Goal: Task Accomplishment & Management: Complete application form

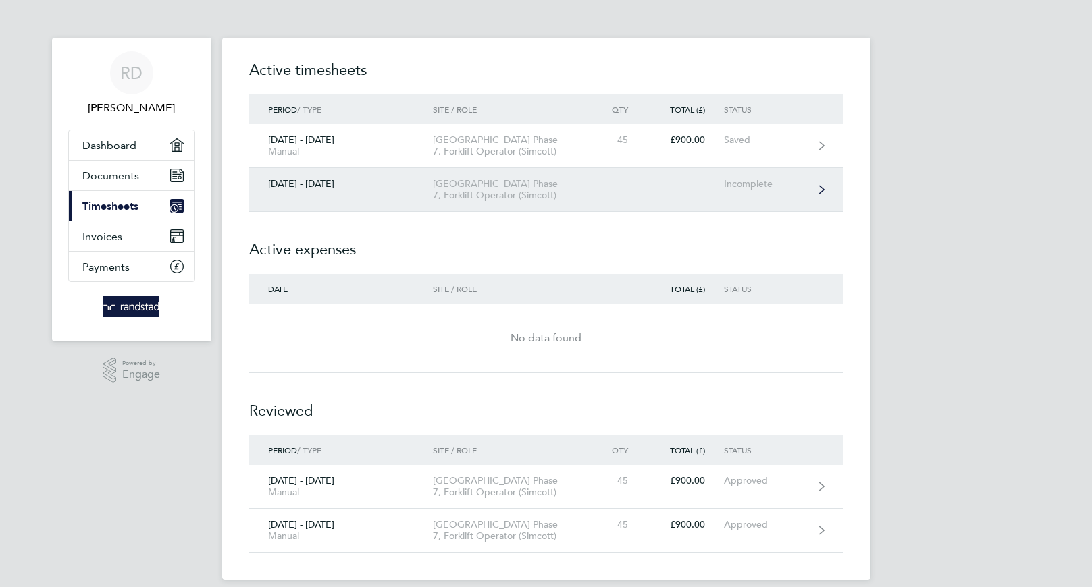
click at [555, 194] on div "[GEOGRAPHIC_DATA] Phase 7, Forklift Operator (Simcott)" at bounding box center [510, 189] width 155 height 23
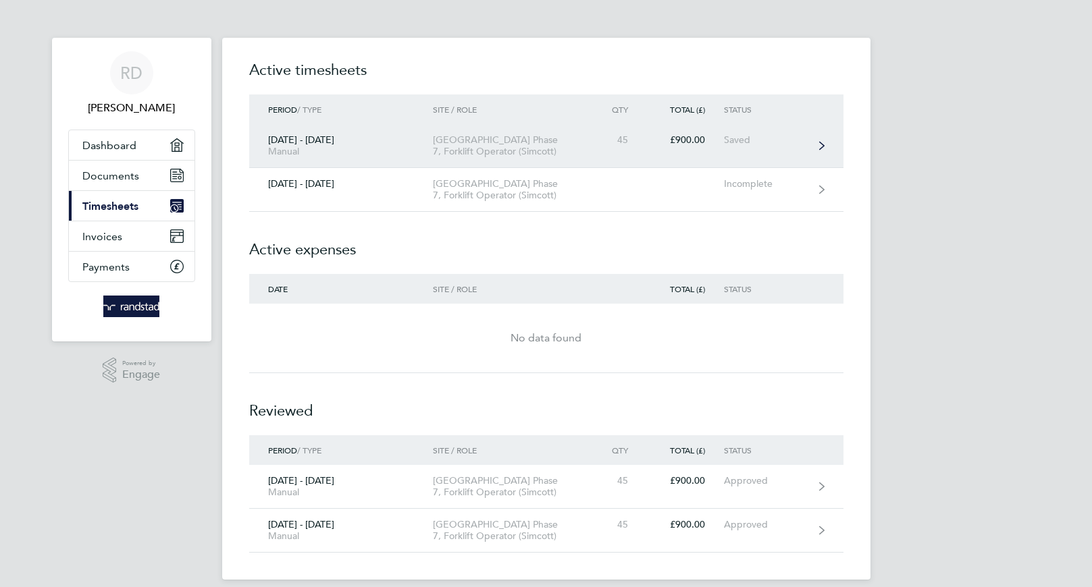
click at [711, 138] on div "£900.00" at bounding box center [685, 139] width 77 height 11
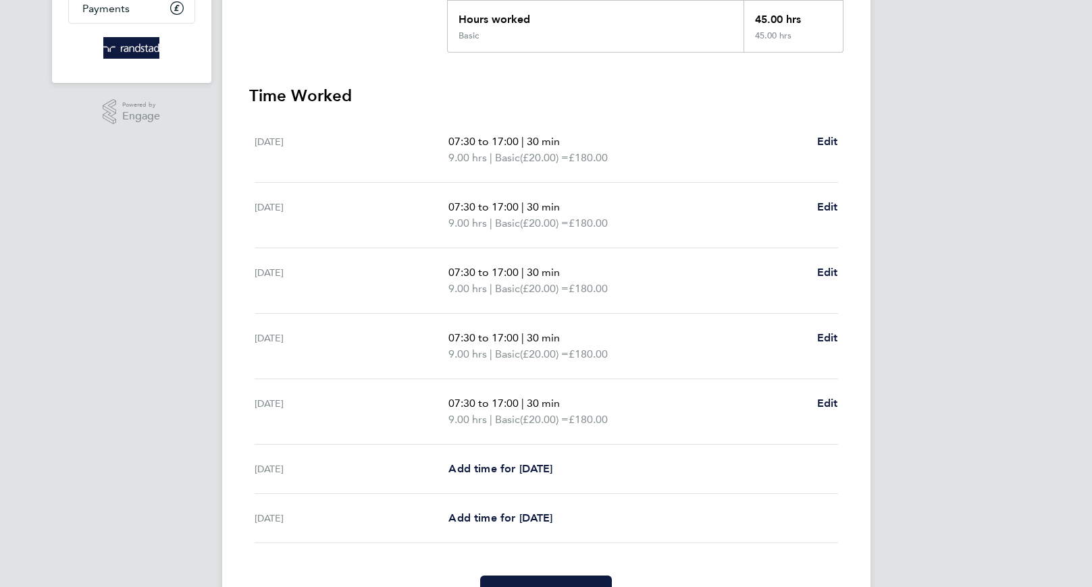
scroll to position [334, 0]
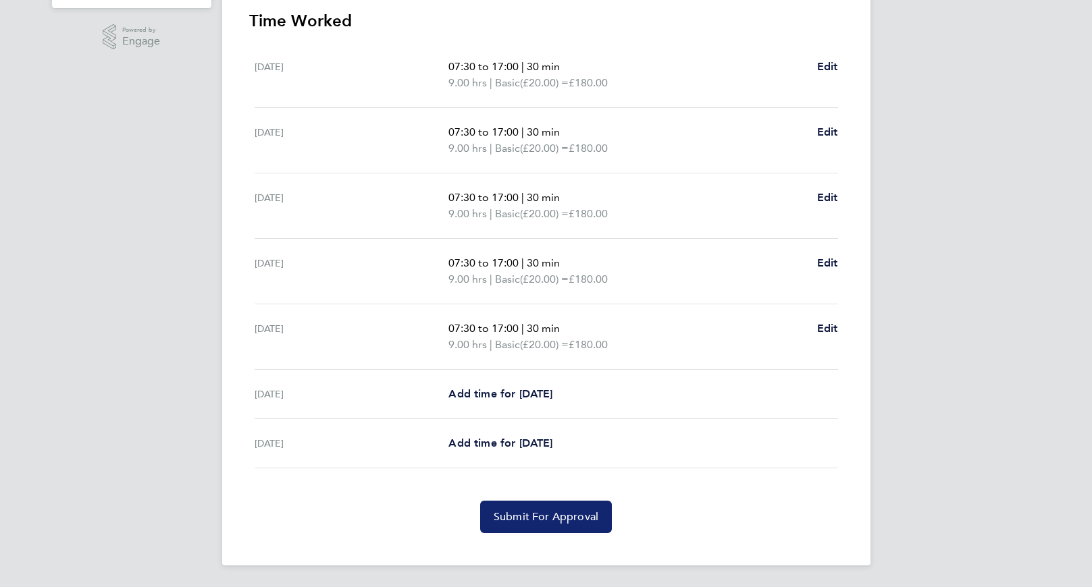
click at [569, 517] on span "Submit For Approval" at bounding box center [546, 517] width 105 height 14
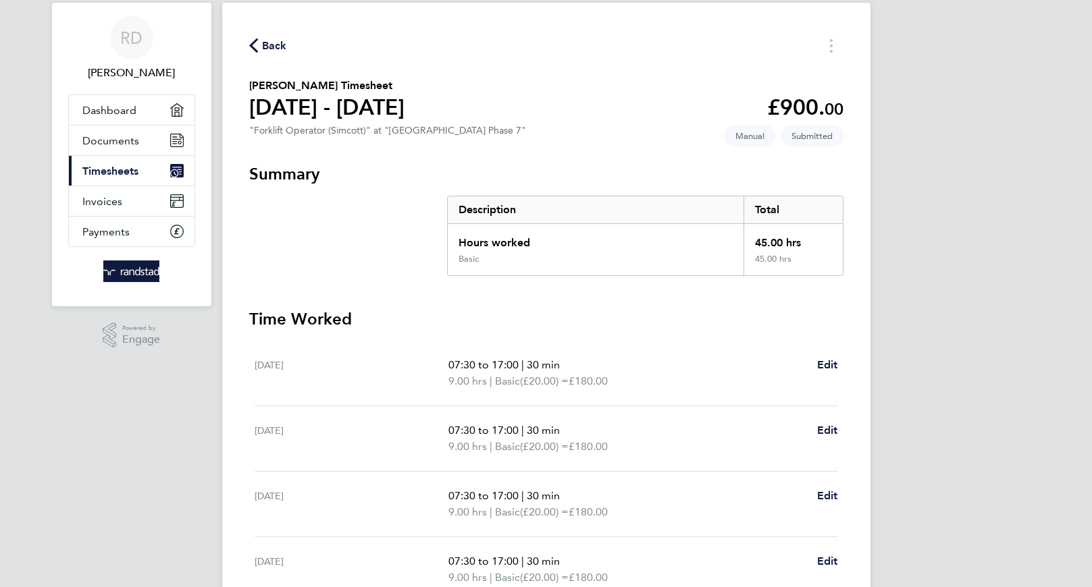
scroll to position [0, 0]
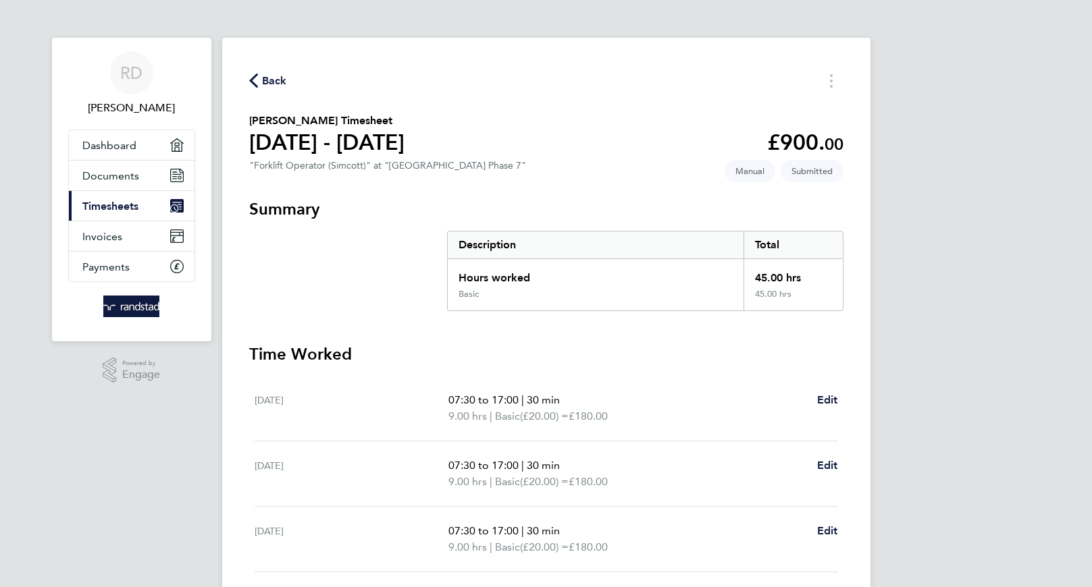
click at [113, 205] on span "Timesheets" at bounding box center [110, 206] width 56 height 13
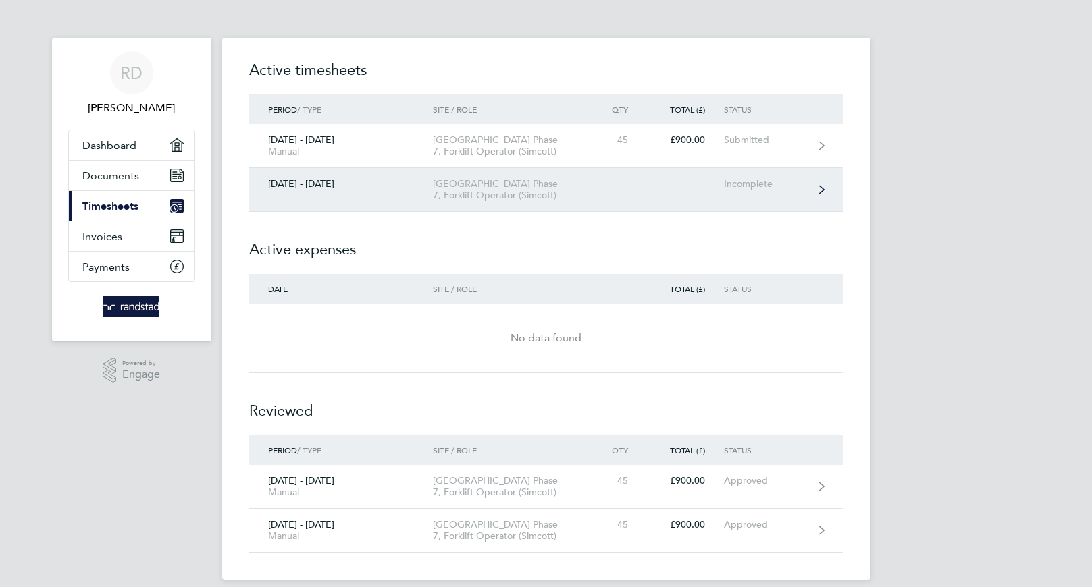
click at [742, 192] on link "[DATE] - [DATE] [GEOGRAPHIC_DATA] Phase 7, Forklift Operator (Simcott) Incomple…" at bounding box center [546, 190] width 594 height 44
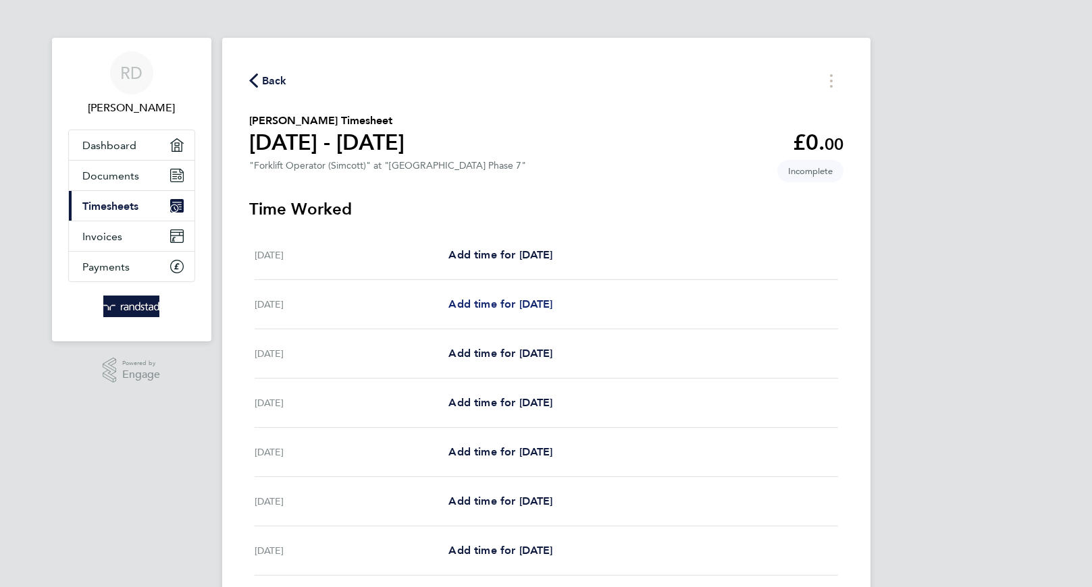
click at [481, 306] on span "Add time for [DATE]" at bounding box center [500, 304] width 104 height 13
select select "30"
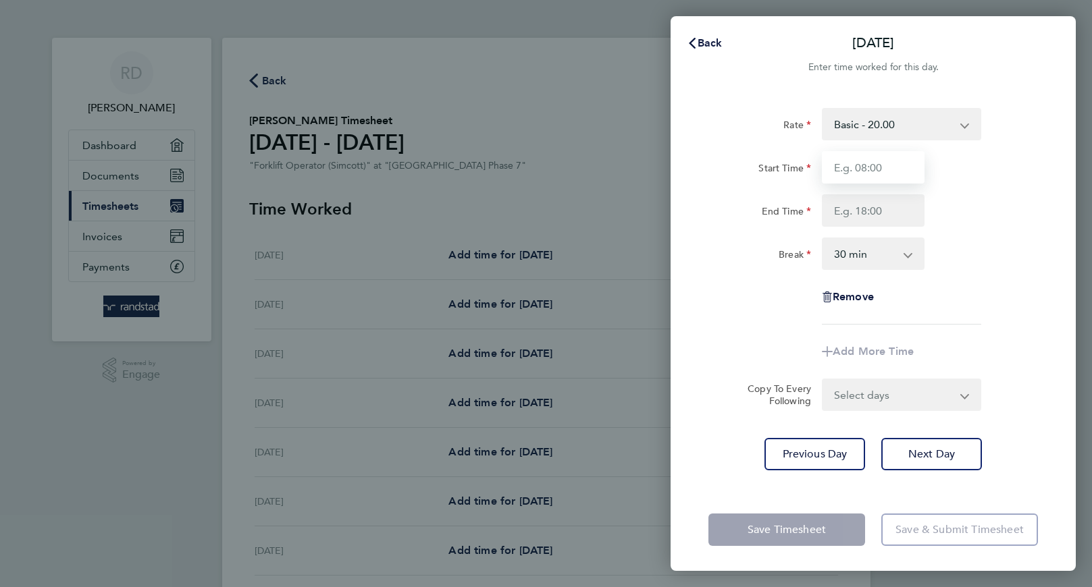
click at [885, 161] on input "Start Time" at bounding box center [873, 167] width 103 height 32
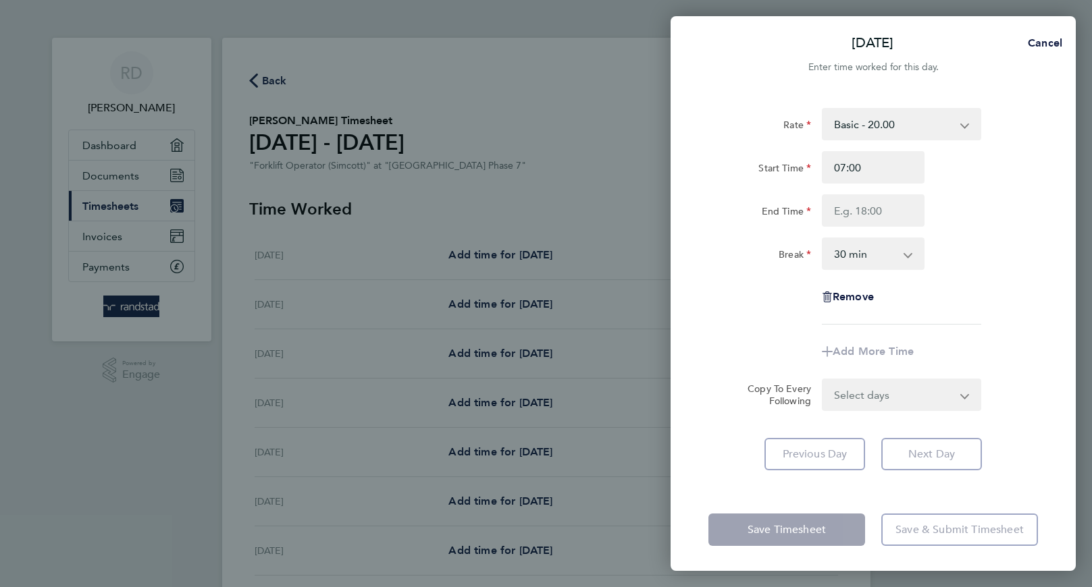
drag, startPoint x: 995, startPoint y: 217, endPoint x: 997, endPoint y: 225, distance: 8.4
click at [995, 217] on div "End Time" at bounding box center [873, 210] width 340 height 32
click at [868, 165] on input "07:00" at bounding box center [873, 167] width 103 height 32
type input "07:30"
click at [871, 206] on input "End Time" at bounding box center [873, 210] width 103 height 32
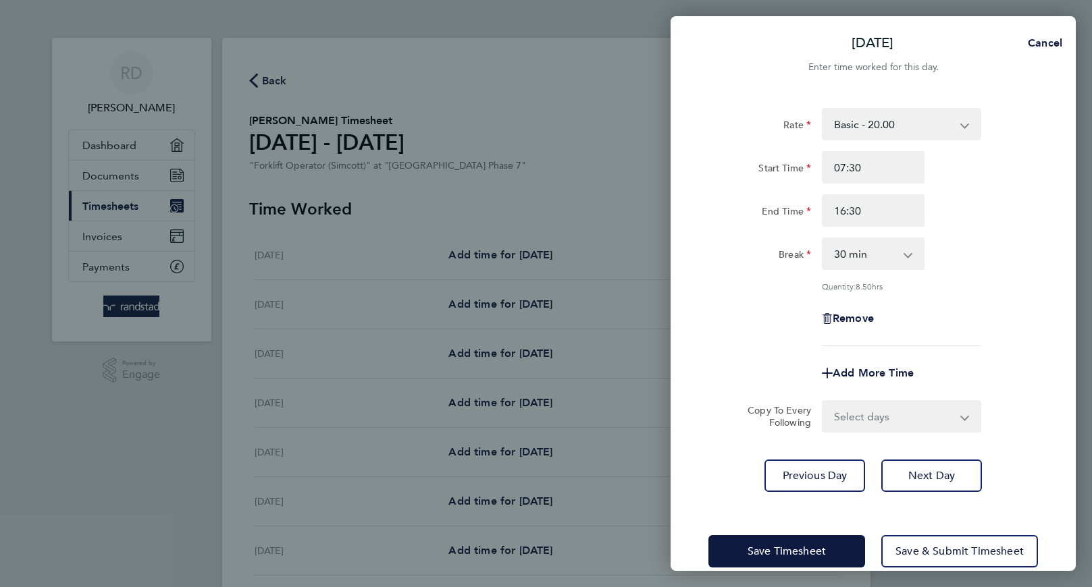
click at [983, 271] on div "Rate Basic - 20.00 Start Time 07:30 End Time 16:30 Break 0 min 15 min 30 min 45…" at bounding box center [873, 227] width 330 height 238
drag, startPoint x: 872, startPoint y: 209, endPoint x: 800, endPoint y: 209, distance: 71.6
click at [800, 209] on div "End Time 16:30" at bounding box center [873, 210] width 340 height 32
type input "17:00"
click at [1041, 281] on div "Quantity: 9.00 hrs" at bounding box center [873, 286] width 340 height 11
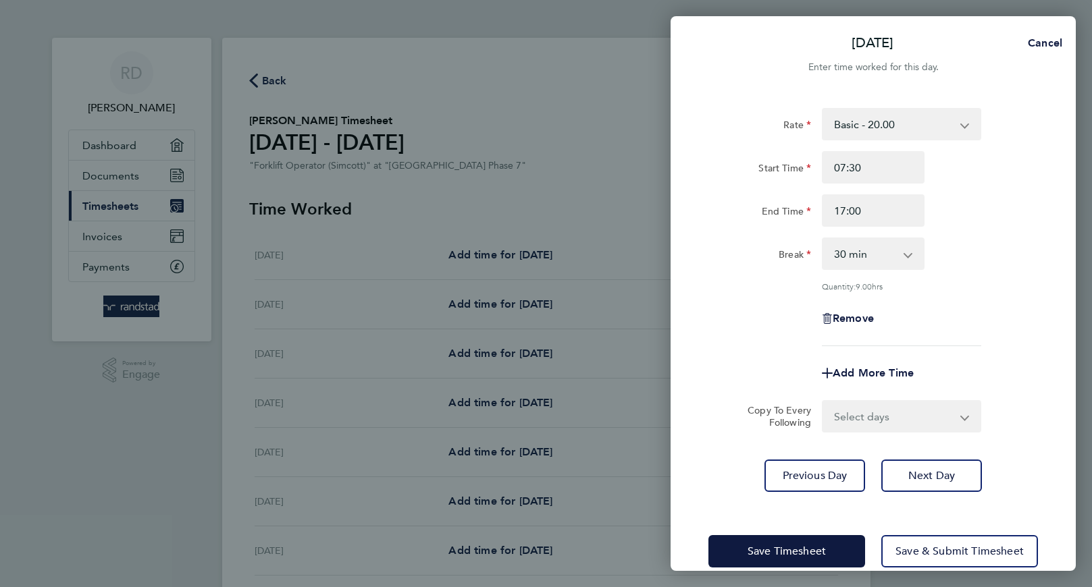
click at [895, 426] on select "Select days Day Weekday (Mon-Fri) Weekend (Sat-Sun) [DATE] [DATE] [DATE] [DATE]…" at bounding box center [894, 417] width 142 height 30
select select "WED"
click at [823, 402] on select "Select days Day Weekday (Mon-Fri) Weekend (Sat-Sun) [DATE] [DATE] [DATE] [DATE]…" at bounding box center [894, 417] width 142 height 30
select select "[DATE]"
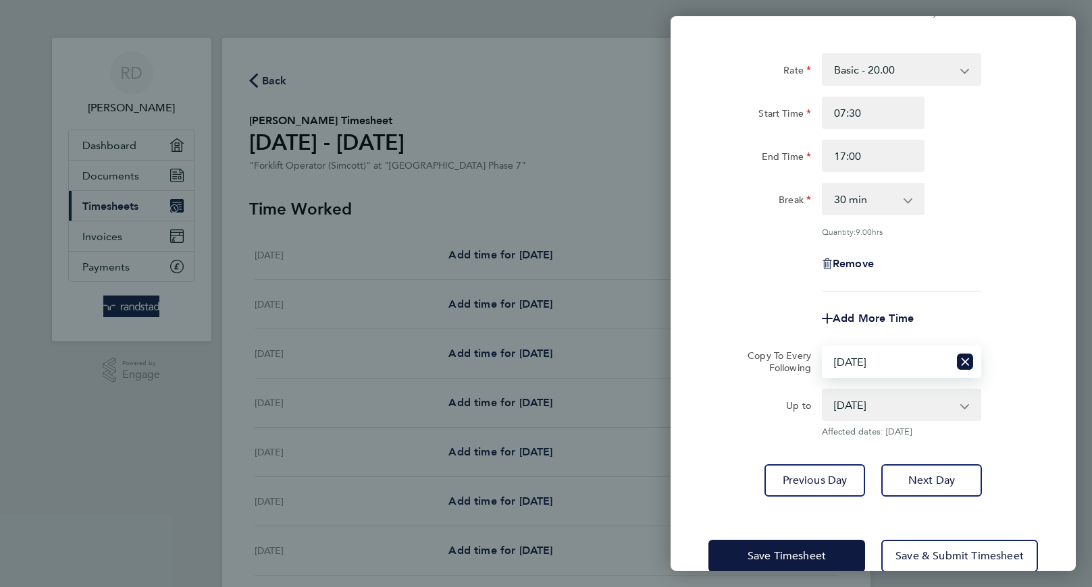
scroll to position [82, 0]
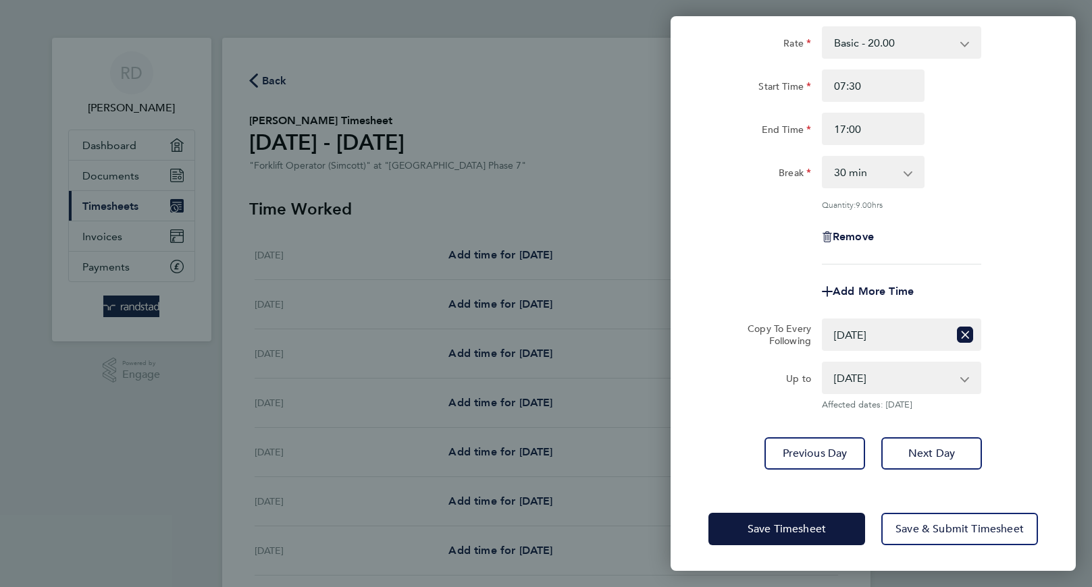
click at [964, 379] on app-icon-cross-button at bounding box center [972, 378] width 16 height 30
click at [967, 378] on app-icon-cross-button at bounding box center [972, 378] width 16 height 30
click at [854, 378] on select "[DATE] [DATE] [DATE] [DATE] [DATE]" at bounding box center [893, 378] width 140 height 30
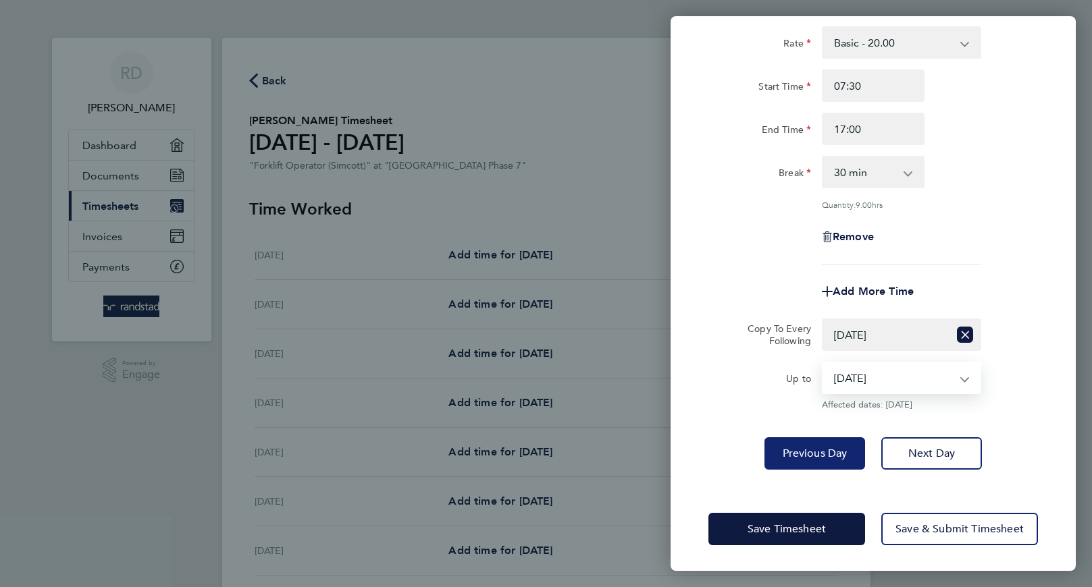
click at [823, 363] on select "[DATE] [DATE] [DATE] [DATE] [DATE]" at bounding box center [893, 378] width 140 height 30
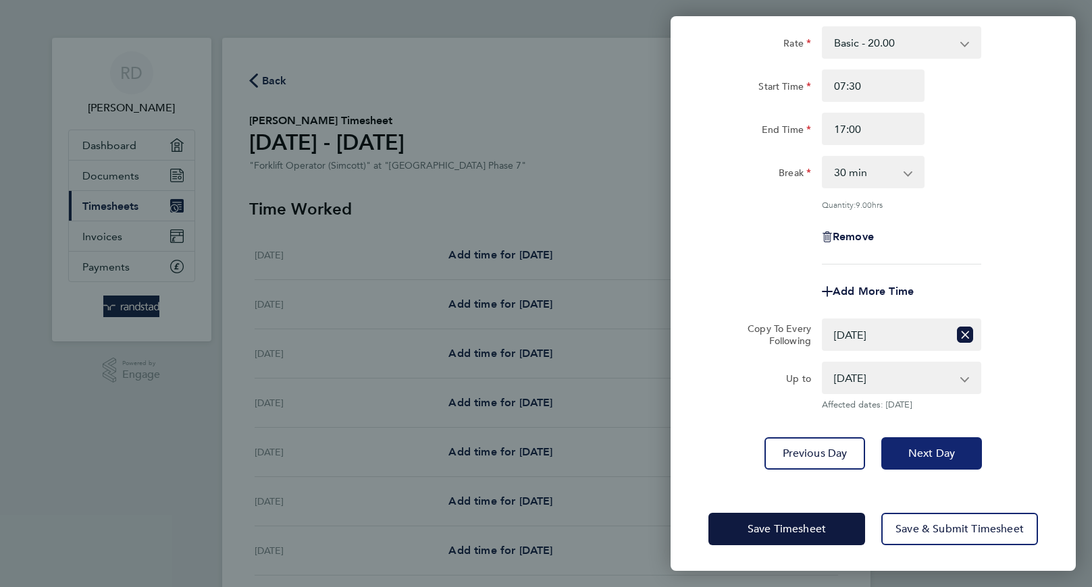
click at [934, 452] on span "Next Day" at bounding box center [931, 454] width 47 height 14
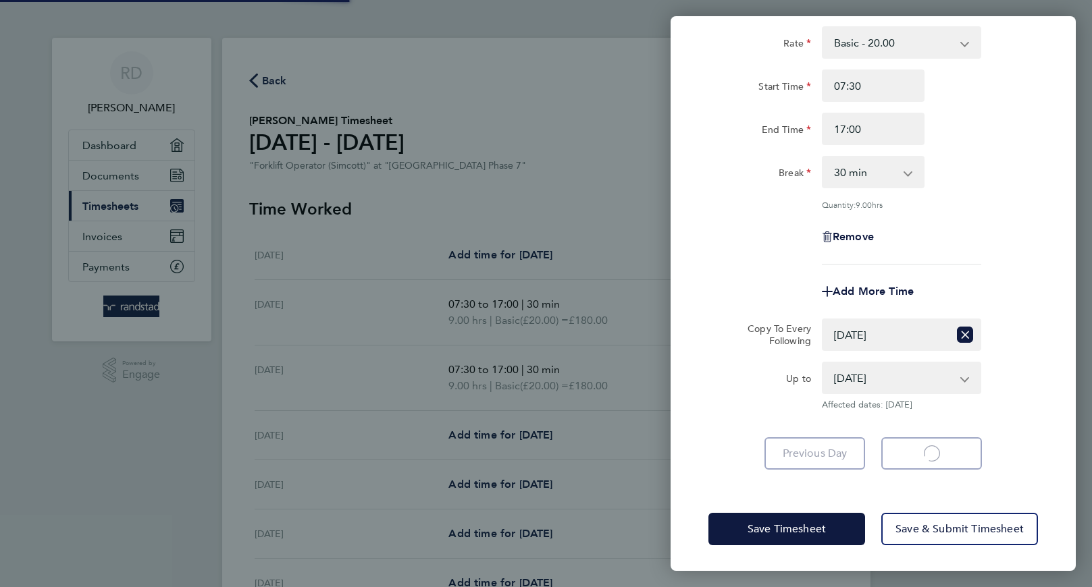
select select "30"
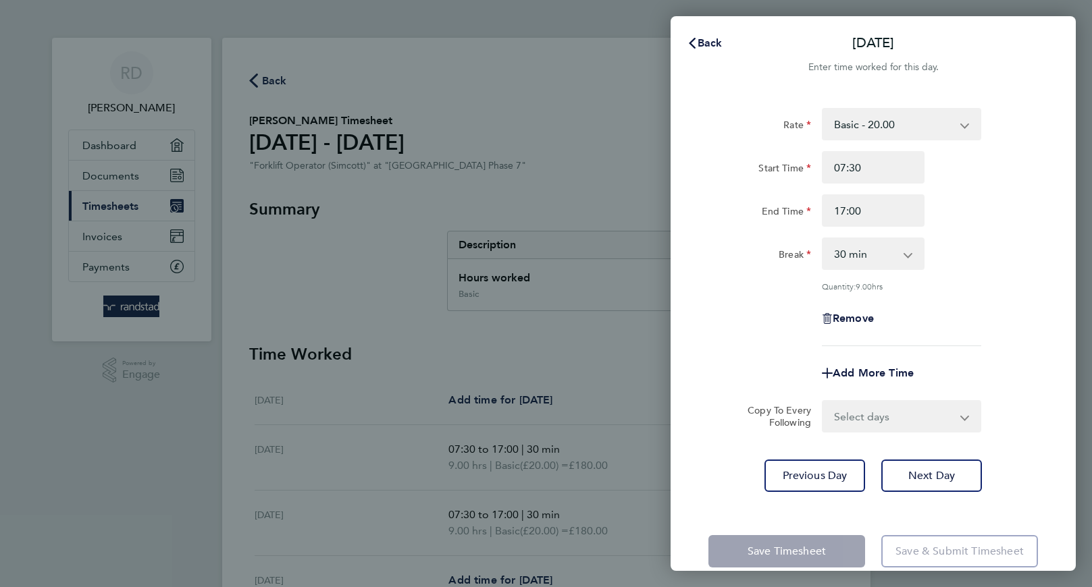
scroll to position [22, 0]
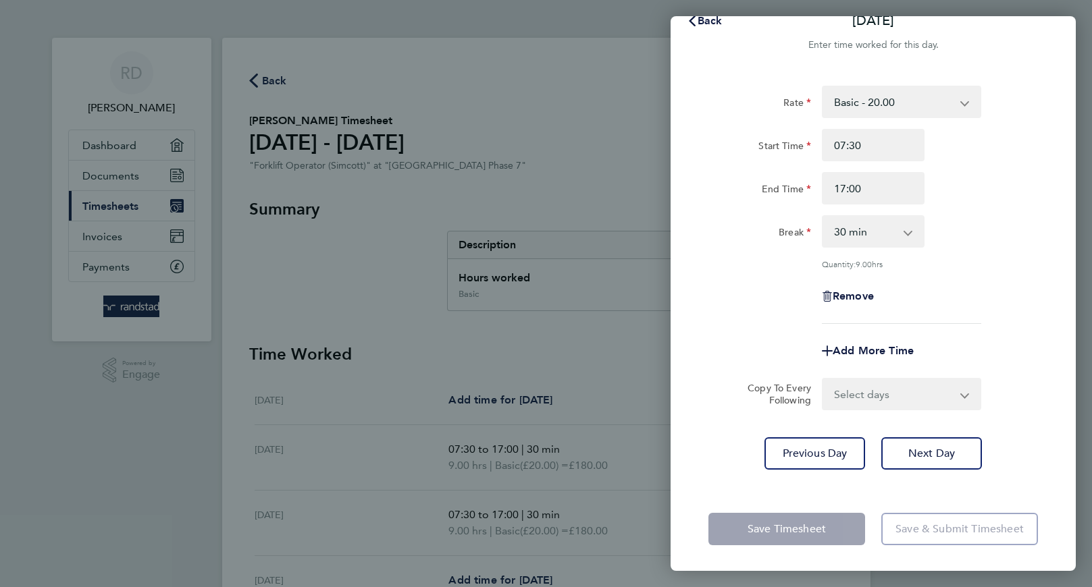
click at [579, 394] on div "Back [DATE] Enter time worked for this day. Rate Basic - 20.00 Start Time 07:30…" at bounding box center [546, 293] width 1092 height 587
click at [998, 519] on app-form-button "Save & Submit Timesheet" at bounding box center [955, 529] width 165 height 32
click at [956, 438] on button "Next Day" at bounding box center [931, 454] width 101 height 32
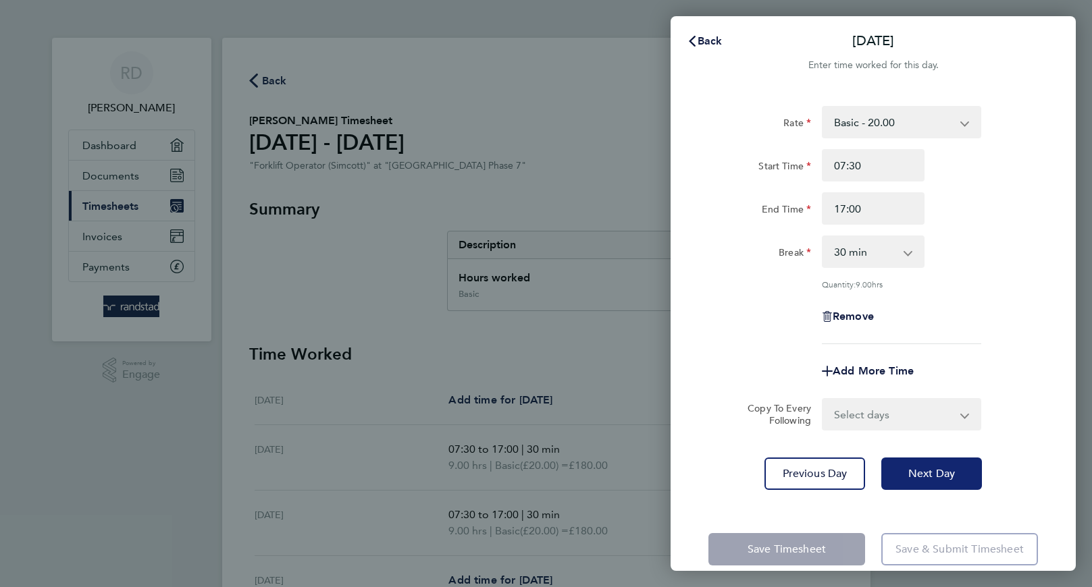
select select "30"
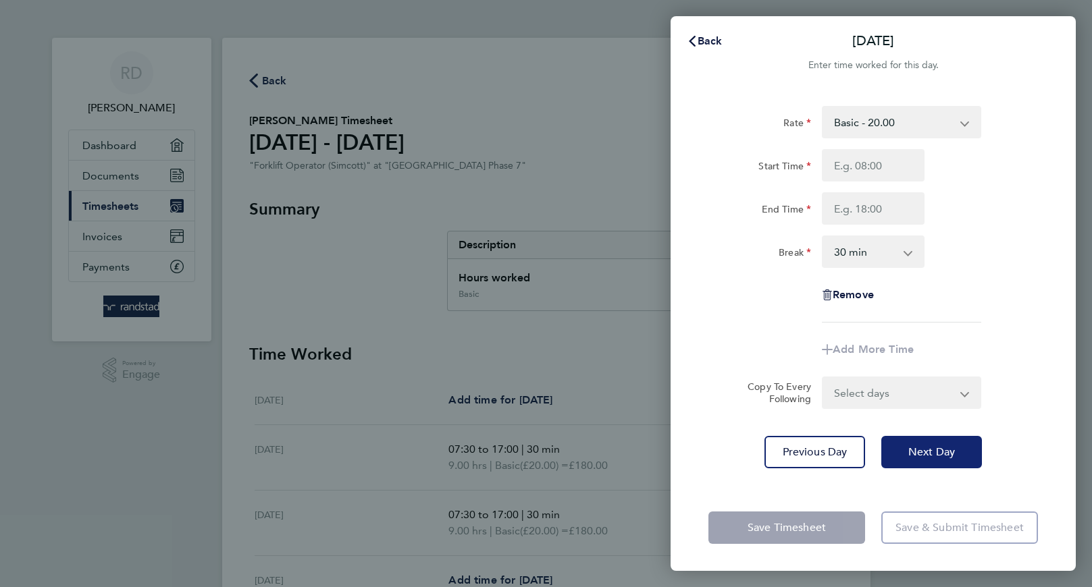
click at [966, 440] on button "Next Day" at bounding box center [931, 452] width 101 height 32
select select "30"
click at [960, 452] on button "Next Day" at bounding box center [931, 452] width 101 height 32
select select "30"
click at [993, 525] on app-form-button "Save & Submit Timesheet" at bounding box center [955, 528] width 165 height 32
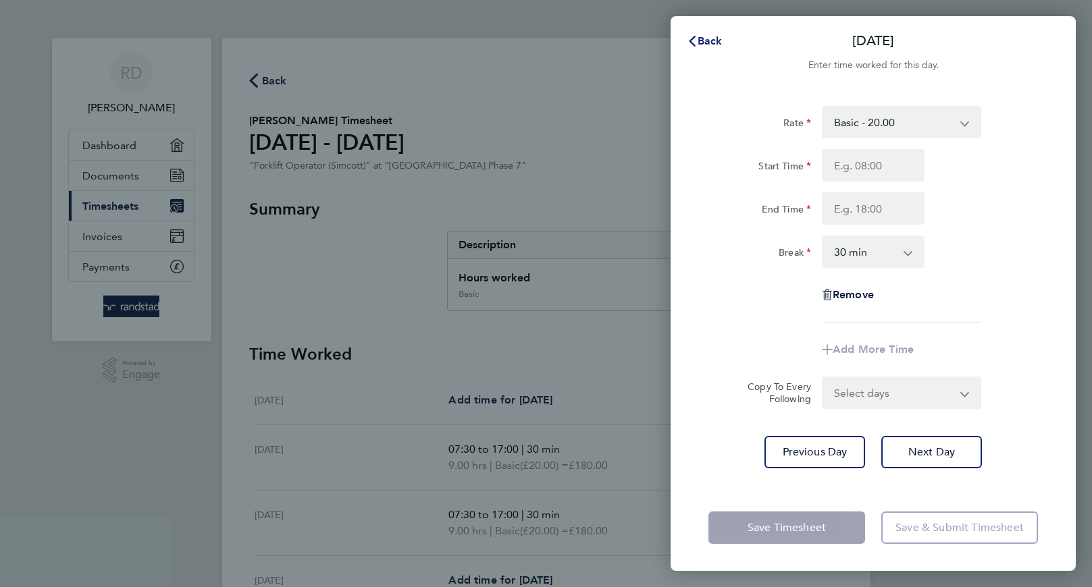
click at [718, 41] on span "Back" at bounding box center [709, 40] width 25 height 13
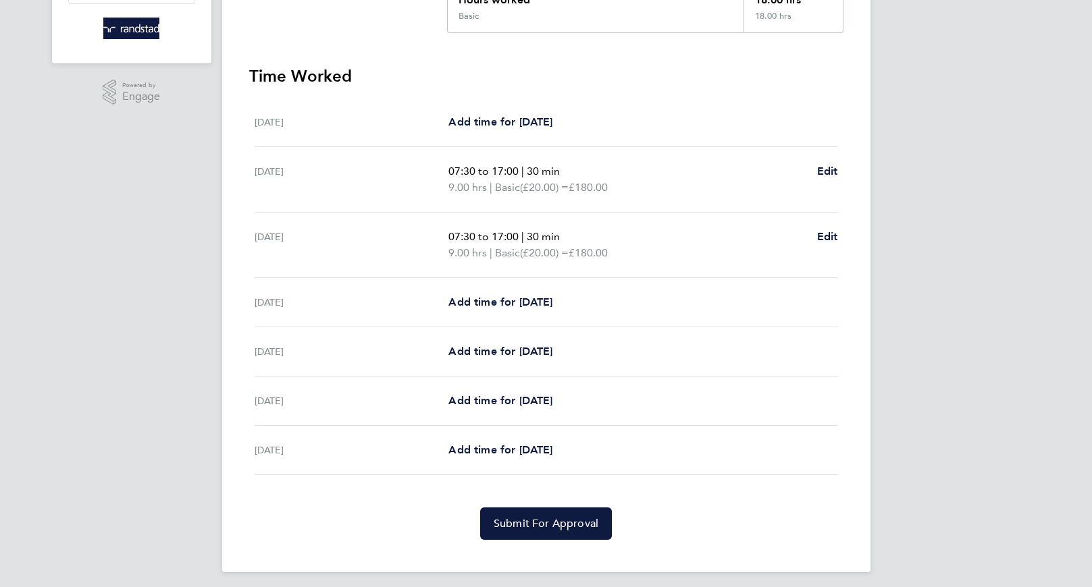
scroll to position [285, 0]
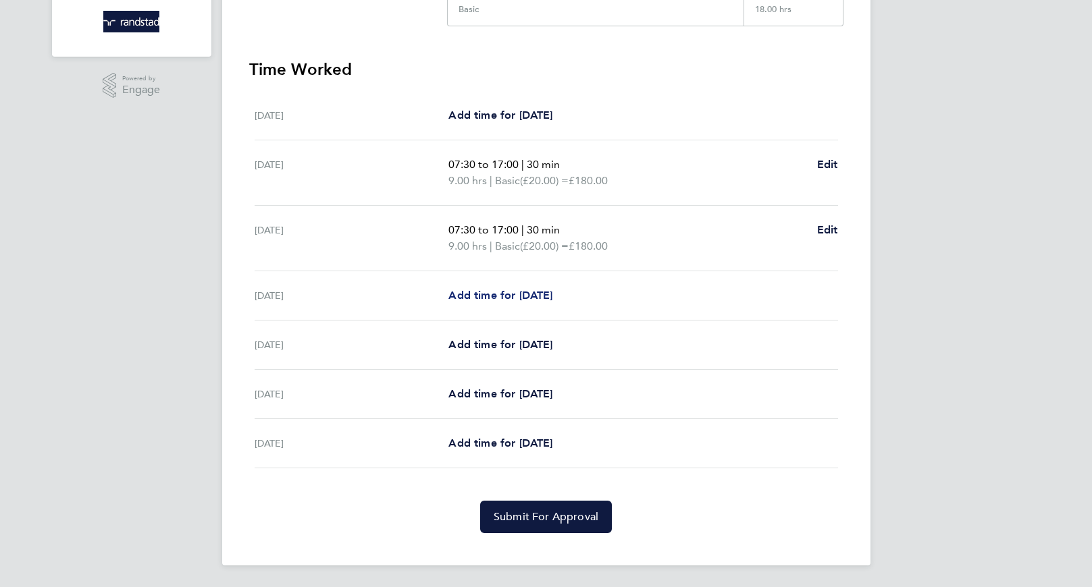
click at [531, 294] on span "Add time for [DATE]" at bounding box center [500, 295] width 104 height 13
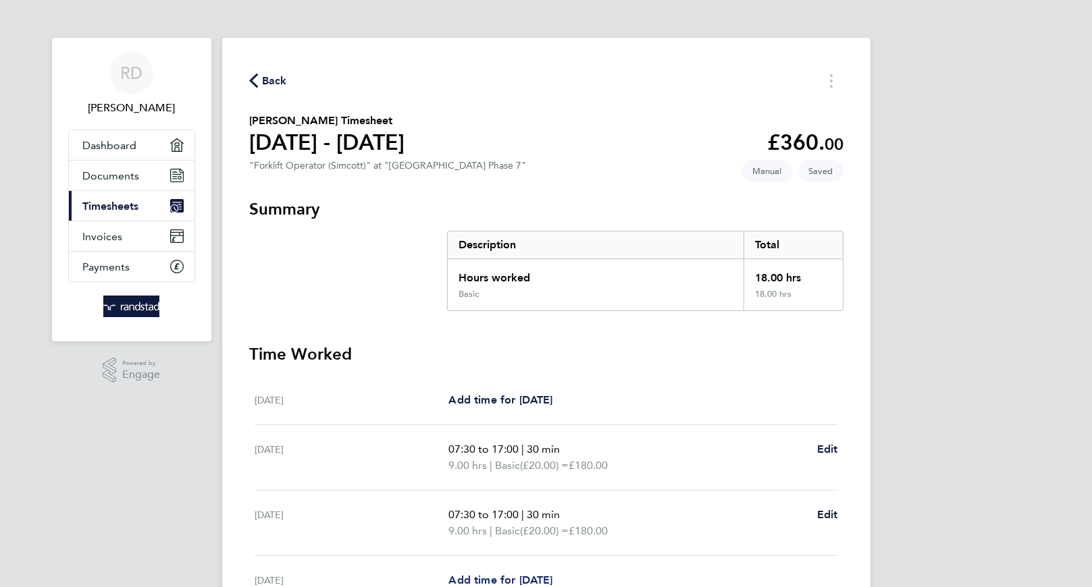
select select "30"
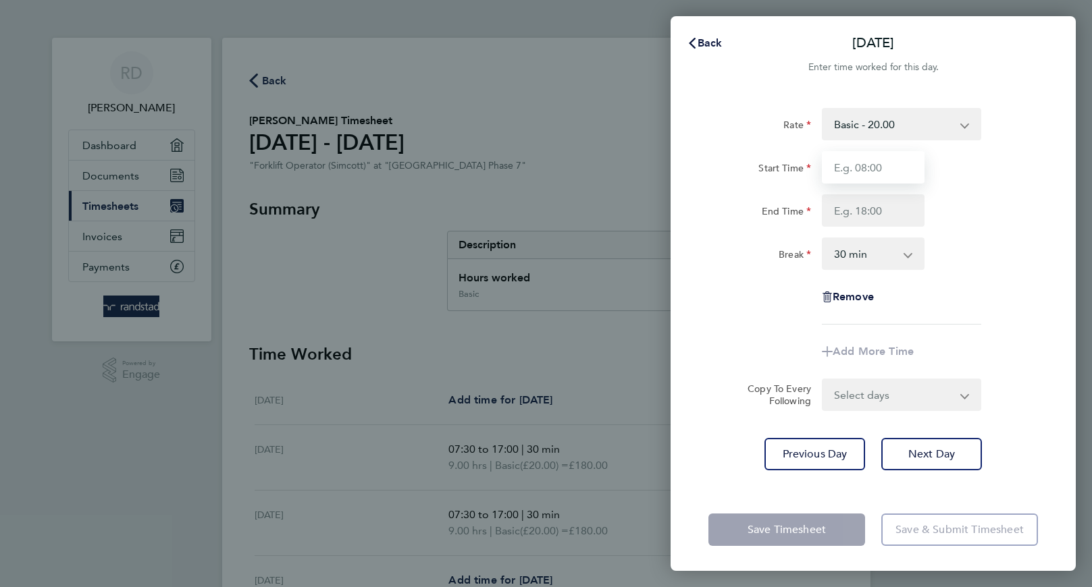
drag, startPoint x: 891, startPoint y: 177, endPoint x: 905, endPoint y: 177, distance: 14.9
click at [891, 177] on input "Start Time" at bounding box center [873, 167] width 103 height 32
type input "07:30"
click at [893, 210] on input "End Time" at bounding box center [873, 210] width 103 height 32
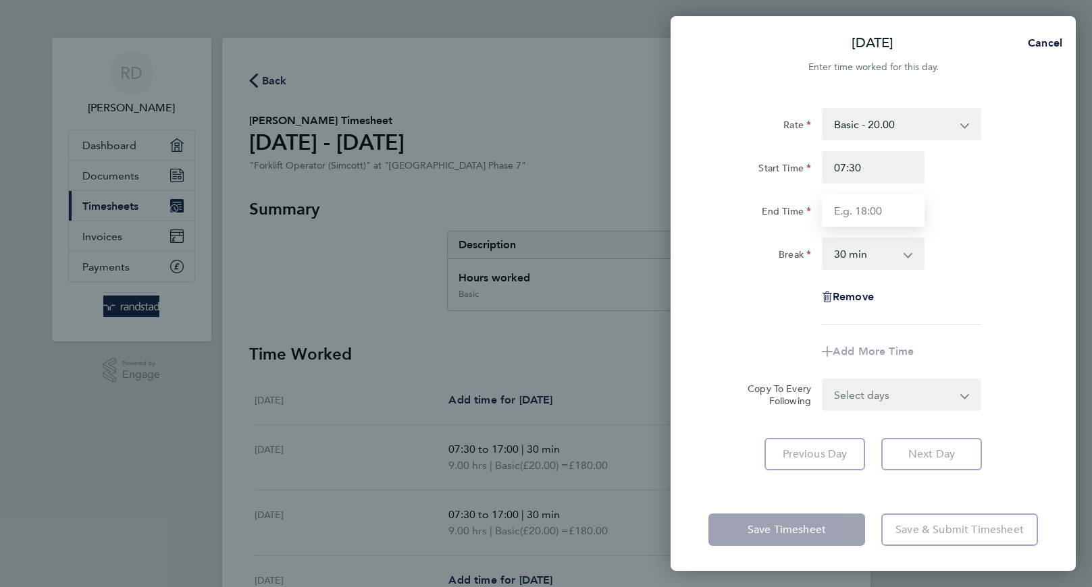
type input "17:00"
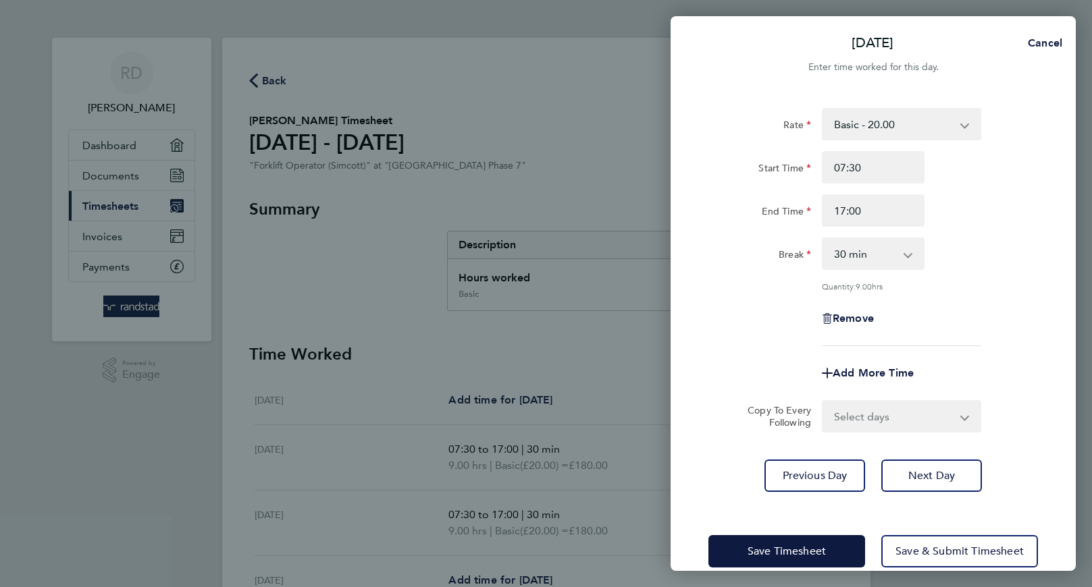
drag, startPoint x: 898, startPoint y: 397, endPoint x: 1030, endPoint y: 343, distance: 142.9
click at [1031, 347] on app-timesheet-line-form-group "Rate Basic - 20.00 Start Time 07:30 End Time 17:00 Break 0 min 15 min 30 min 45…" at bounding box center [873, 249] width 330 height 282
click at [954, 416] on select "Select days Day Weekend (Sat-Sun) [DATE] [DATE] [DATE]" at bounding box center [894, 417] width 142 height 30
select select "FRI"
click at [823, 402] on select "Select days Day Weekend (Sat-Sun) [DATE] [DATE] [DATE]" at bounding box center [894, 417] width 142 height 30
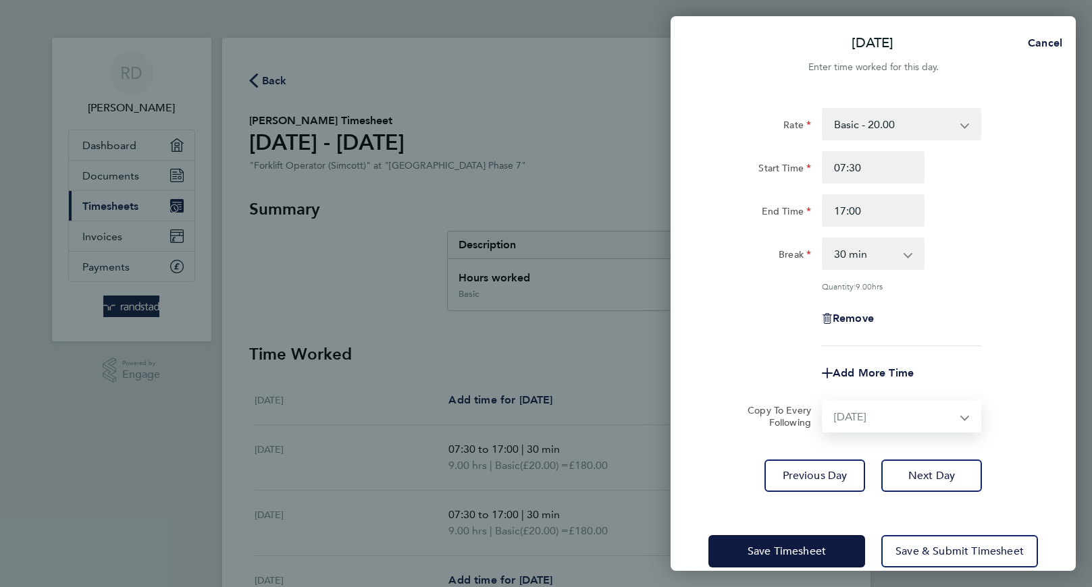
select select "[DATE]"
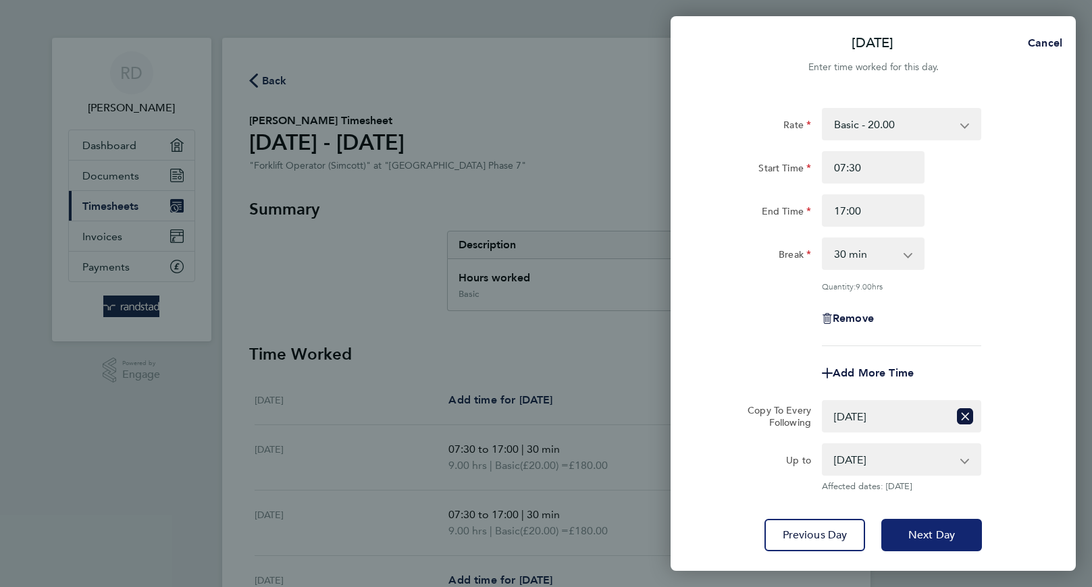
click at [945, 537] on span "Next Day" at bounding box center [931, 536] width 47 height 14
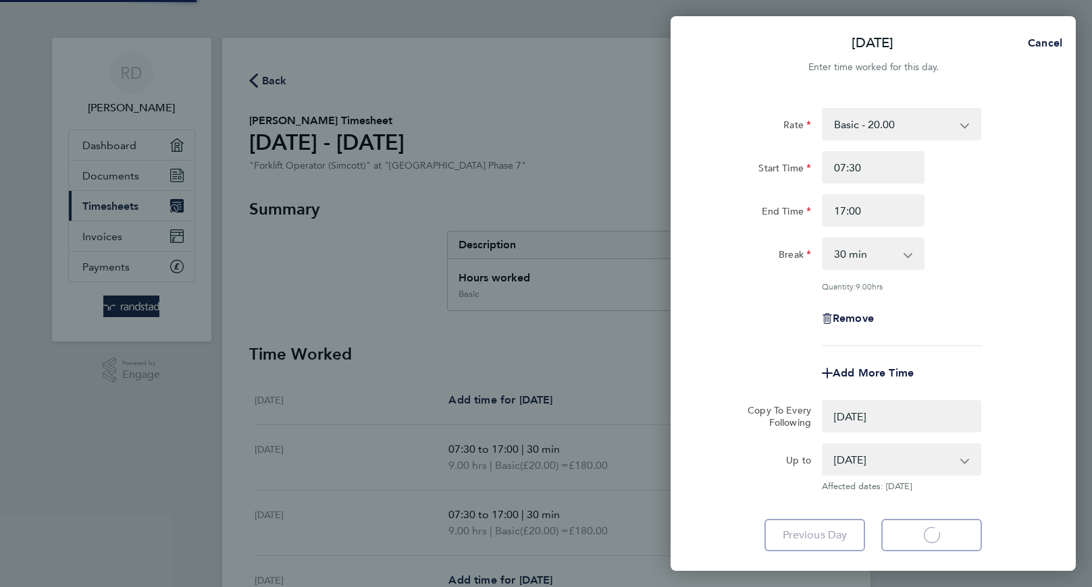
select select "0: null"
select select "30"
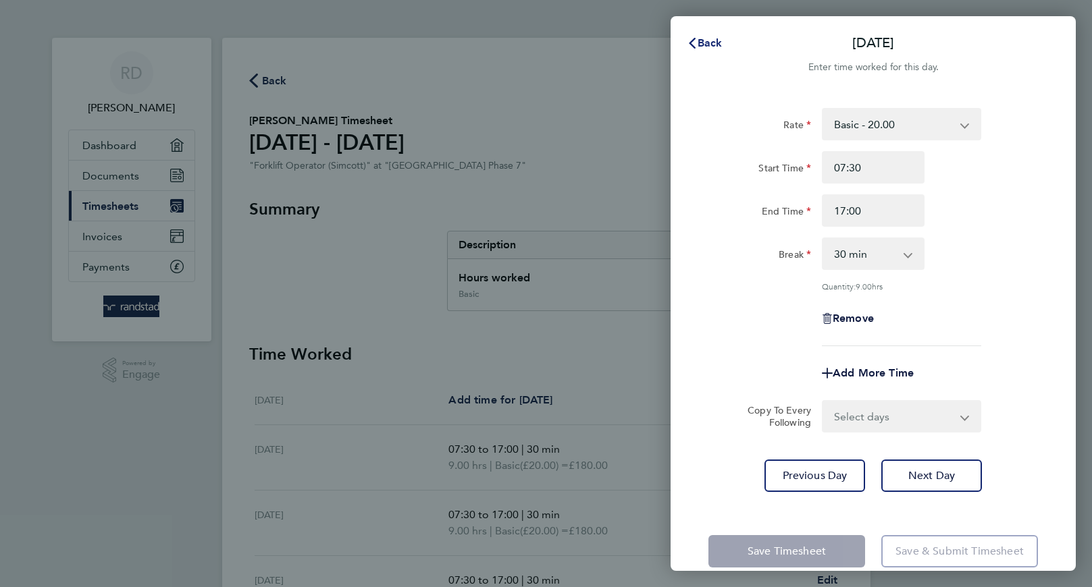
click at [719, 40] on span "Back" at bounding box center [709, 42] width 25 height 13
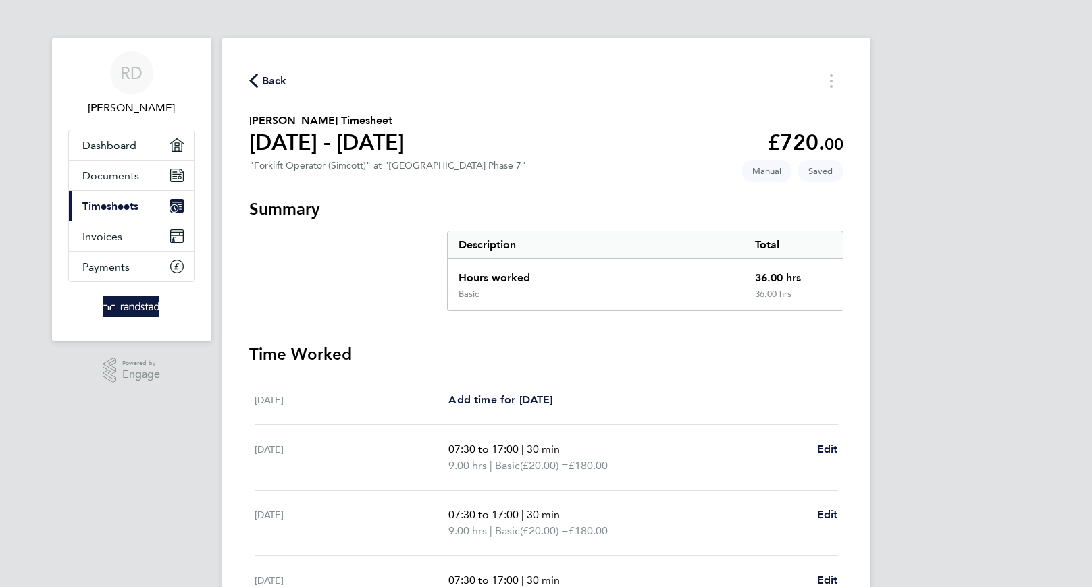
click at [115, 207] on span "Timesheets" at bounding box center [110, 206] width 56 height 13
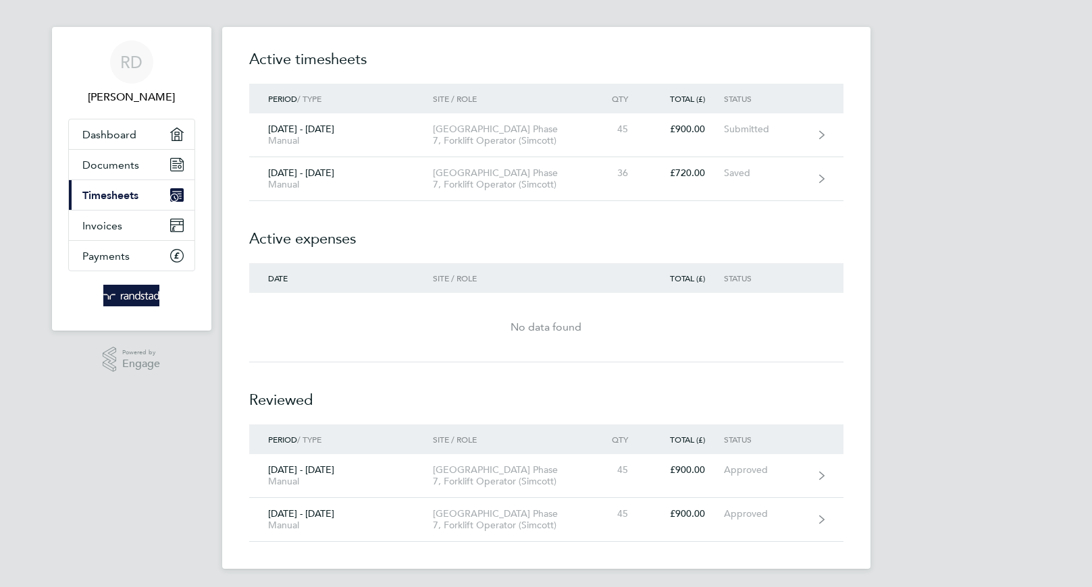
scroll to position [14, 0]
